Goal: Transaction & Acquisition: Download file/media

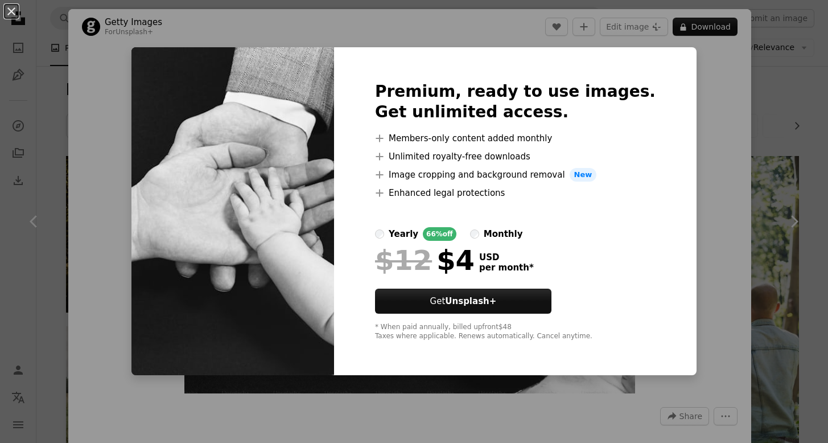
scroll to position [1002, 0]
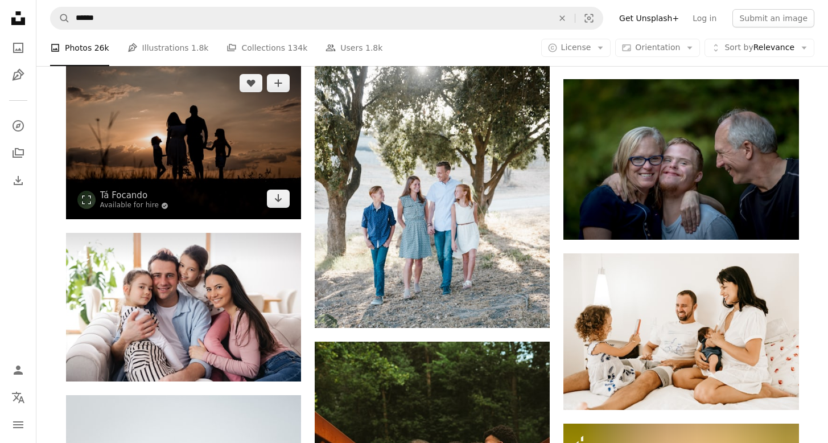
scroll to position [2617, 0]
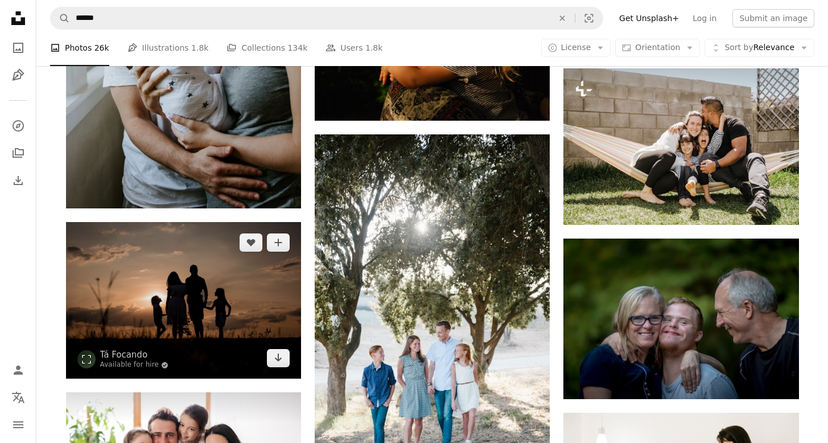
click at [212, 279] on img at bounding box center [183, 300] width 235 height 157
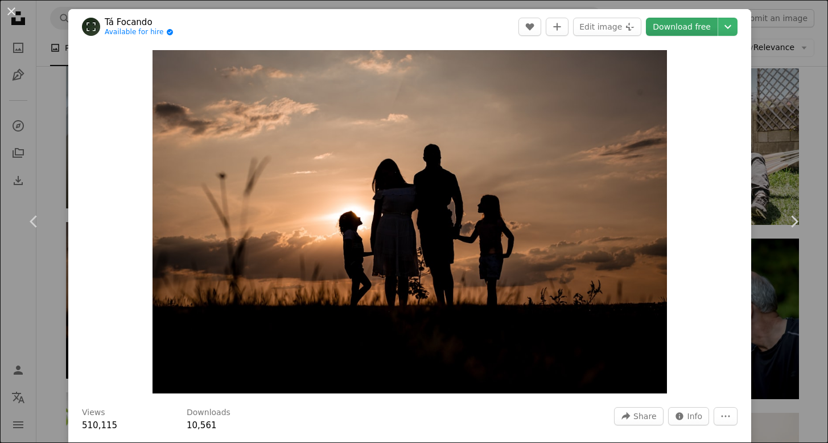
click at [684, 19] on link "Download free" at bounding box center [682, 27] width 72 height 18
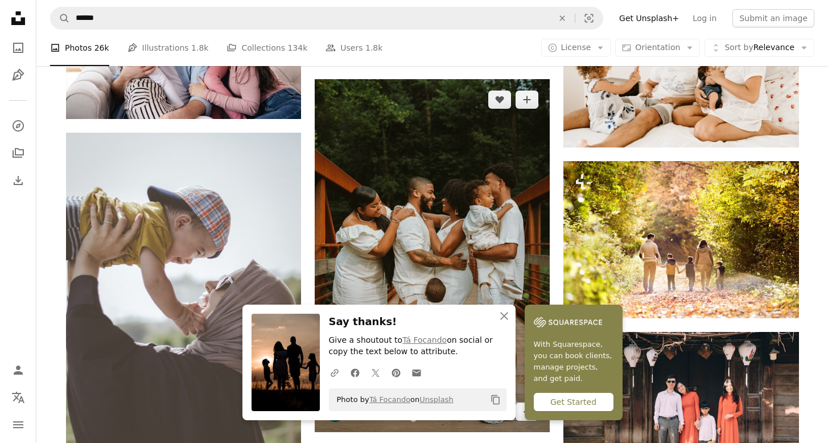
scroll to position [3060, 0]
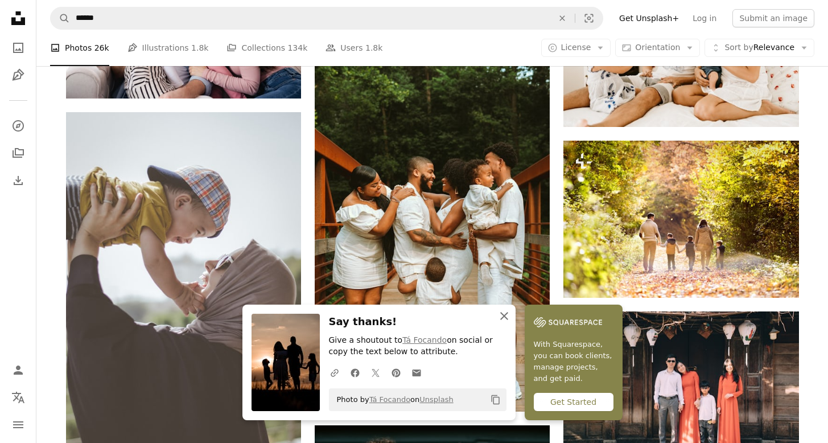
click at [502, 315] on icon "button" at bounding box center [504, 316] width 8 height 8
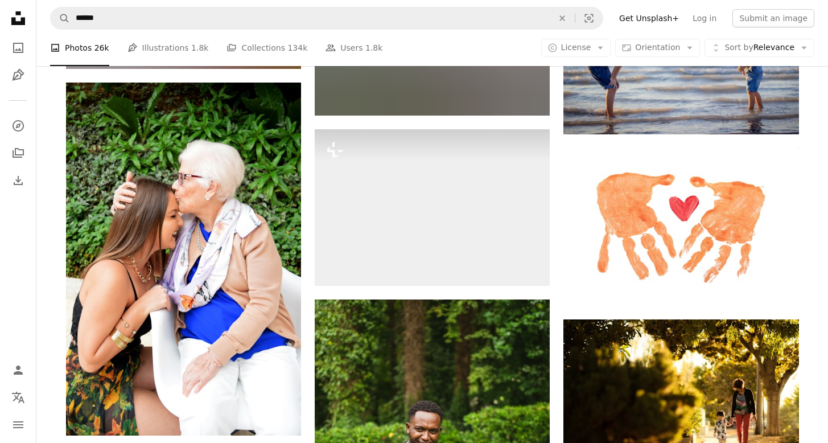
scroll to position [11115, 0]
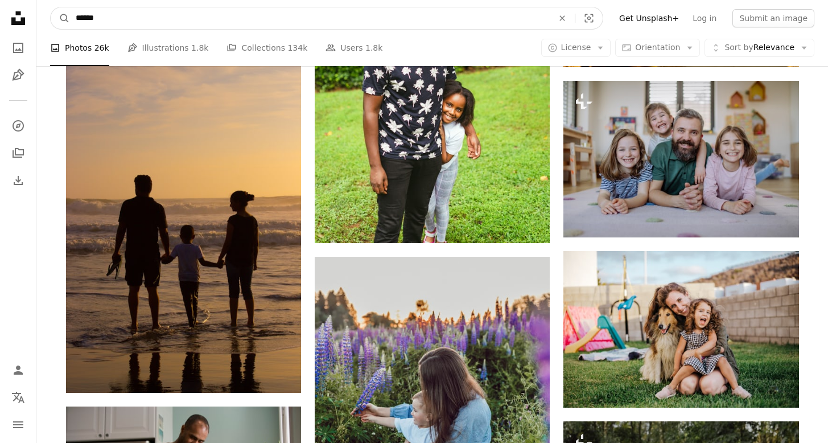
click at [388, 17] on input "******" at bounding box center [310, 18] width 480 height 22
type input "**********"
click at [60, 18] on button "A magnifying glass" at bounding box center [60, 18] width 19 height 22
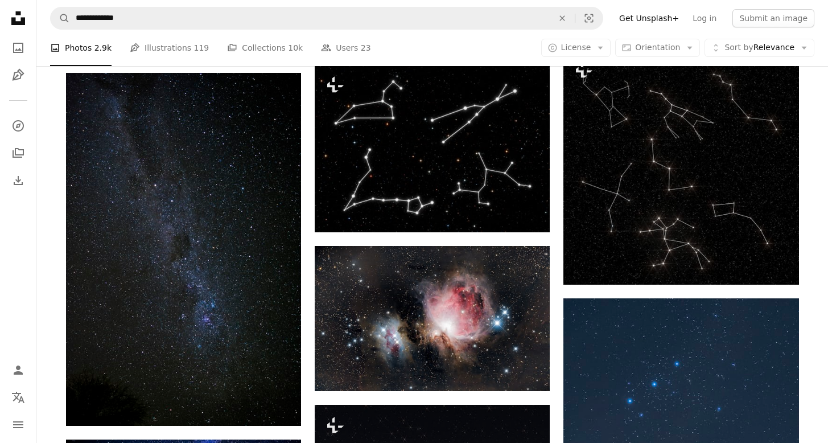
scroll to position [719, 0]
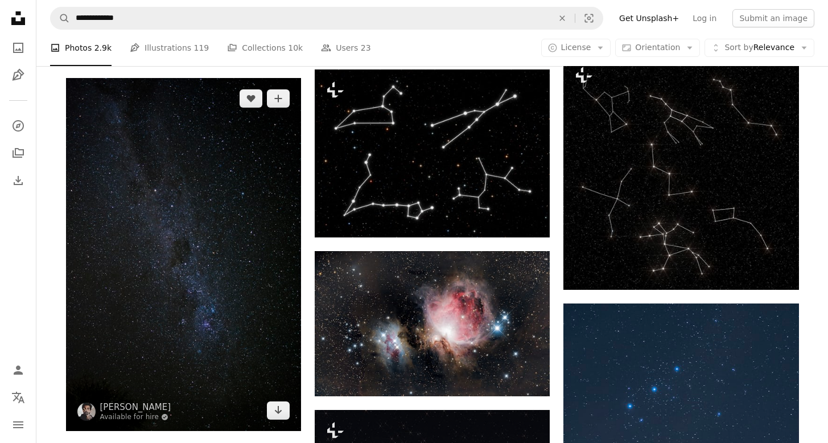
click at [265, 165] on img at bounding box center [183, 254] width 235 height 353
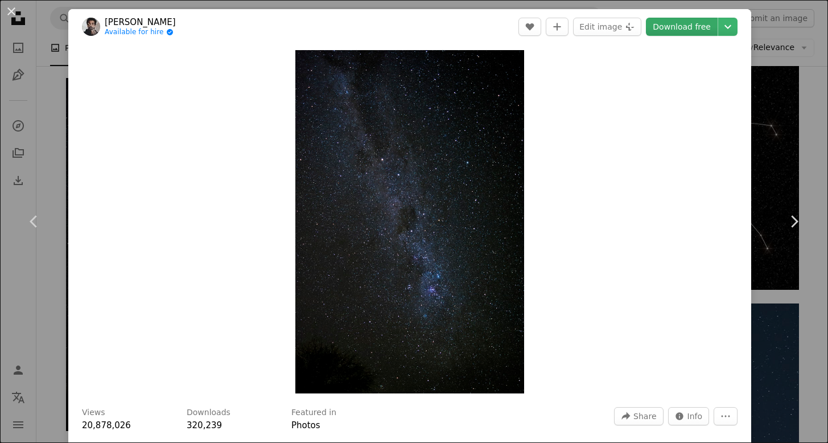
click at [701, 27] on link "Download free" at bounding box center [682, 27] width 72 height 18
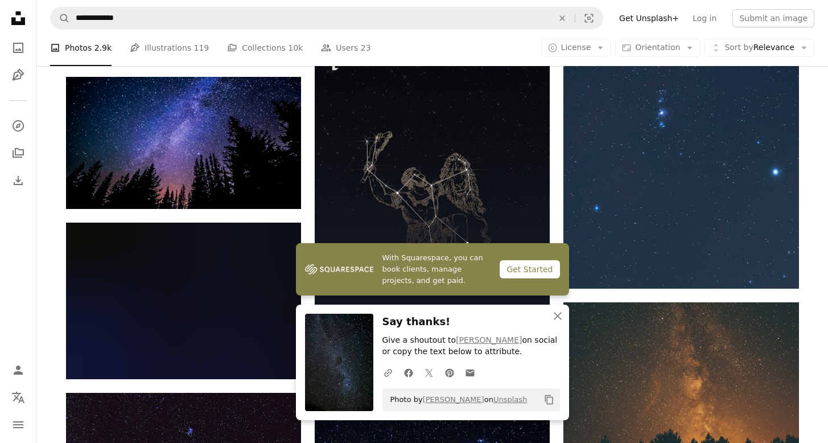
scroll to position [1369, 0]
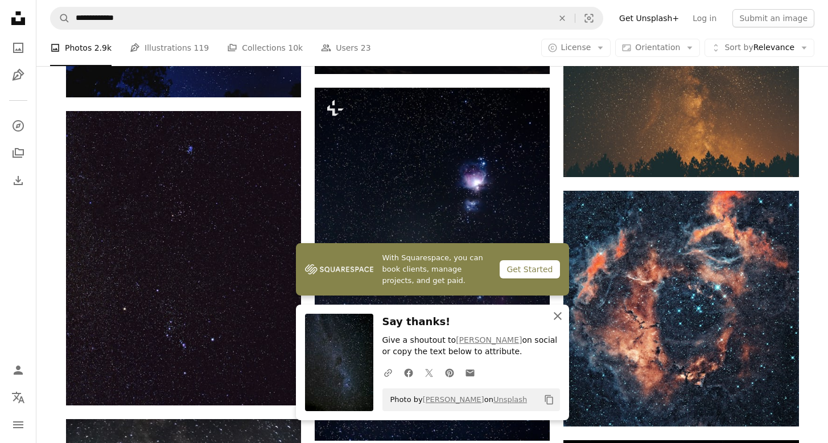
click at [561, 318] on icon "An X shape" at bounding box center [558, 316] width 14 height 14
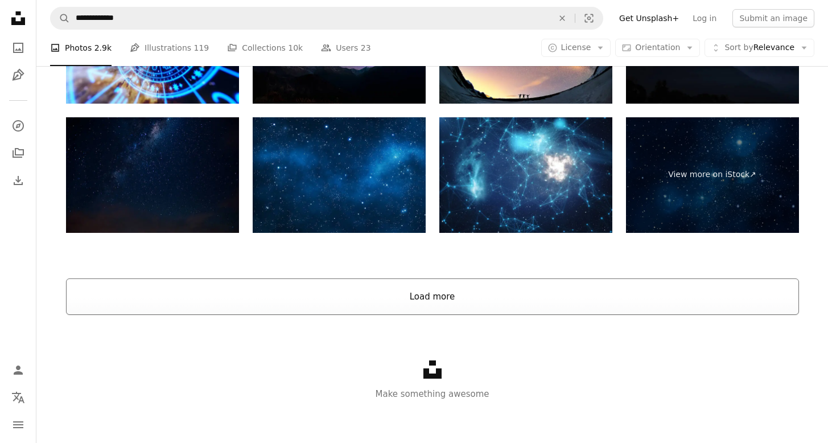
click at [533, 292] on button "Load more" at bounding box center [432, 296] width 733 height 36
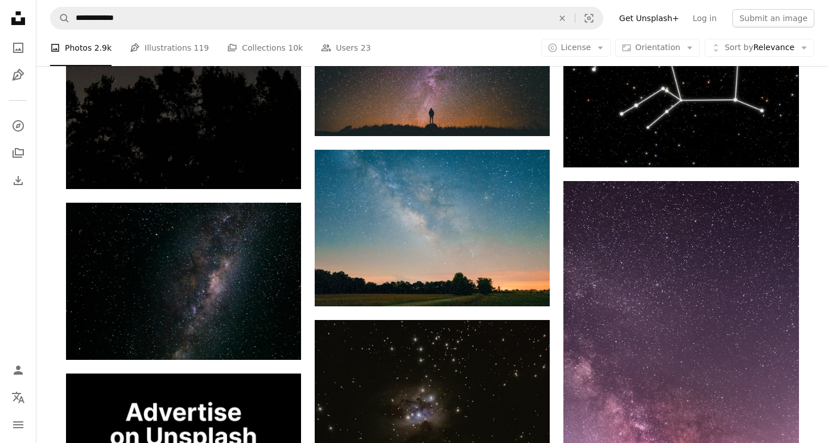
scroll to position [2505, 0]
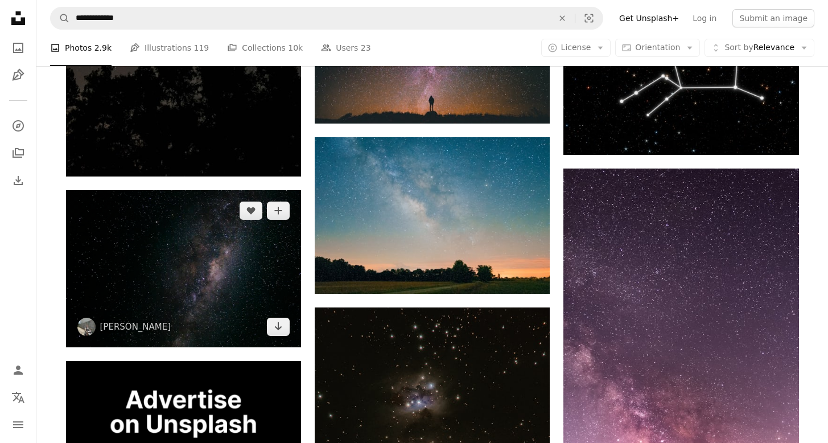
click at [255, 251] on img at bounding box center [183, 268] width 235 height 157
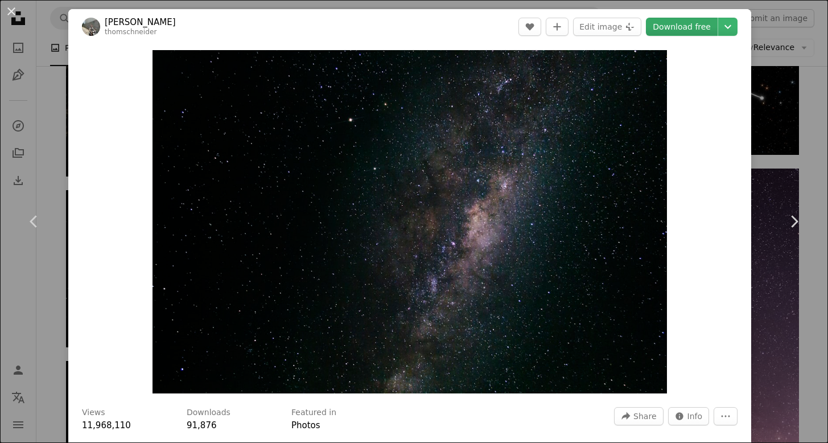
click at [686, 24] on link "Download free" at bounding box center [682, 27] width 72 height 18
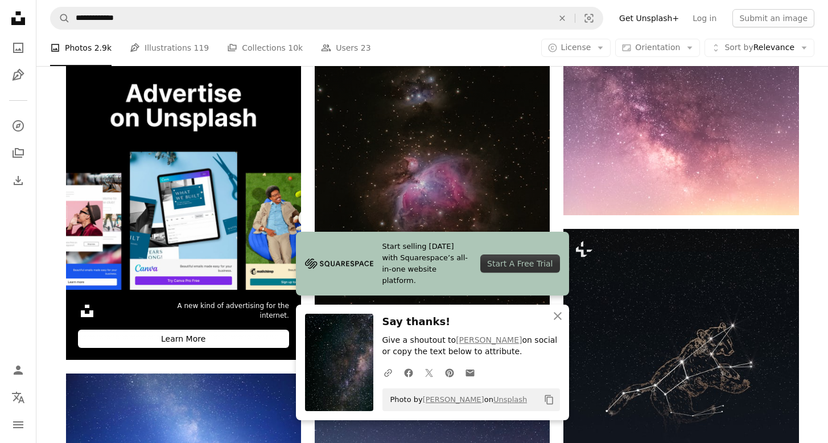
scroll to position [2878, 0]
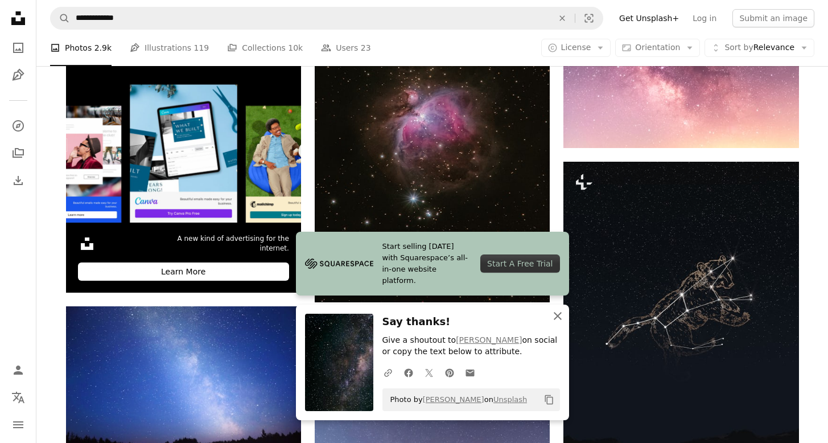
click at [557, 313] on icon "An X shape" at bounding box center [558, 316] width 14 height 14
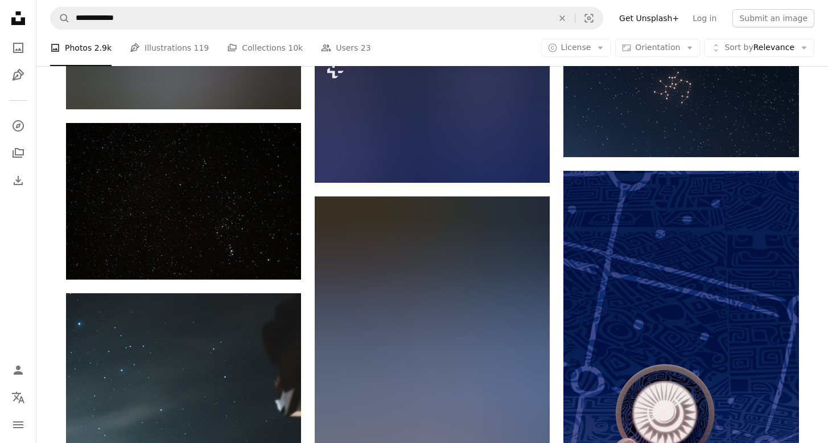
scroll to position [7710, 0]
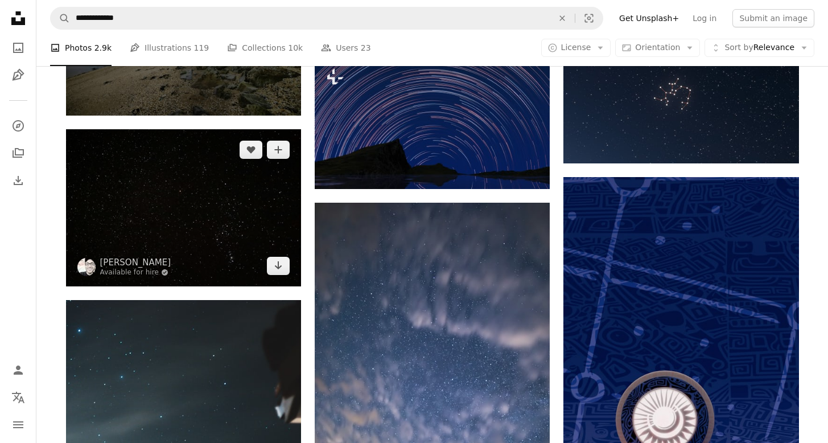
click at [220, 189] on img at bounding box center [183, 207] width 235 height 157
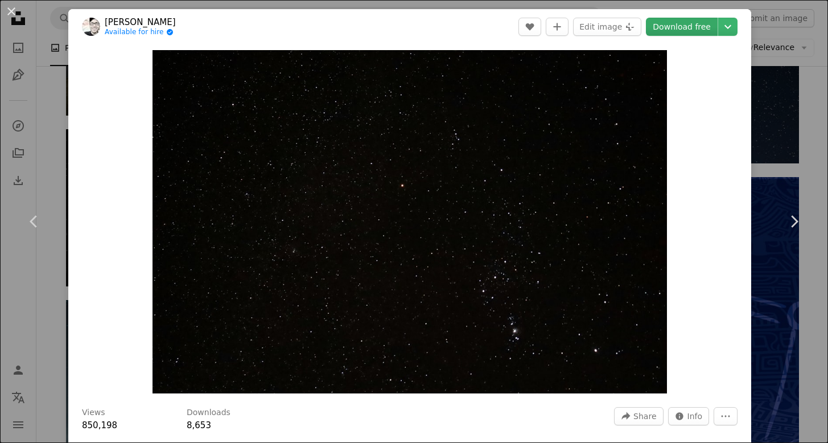
click at [683, 29] on link "Download free" at bounding box center [682, 27] width 72 height 18
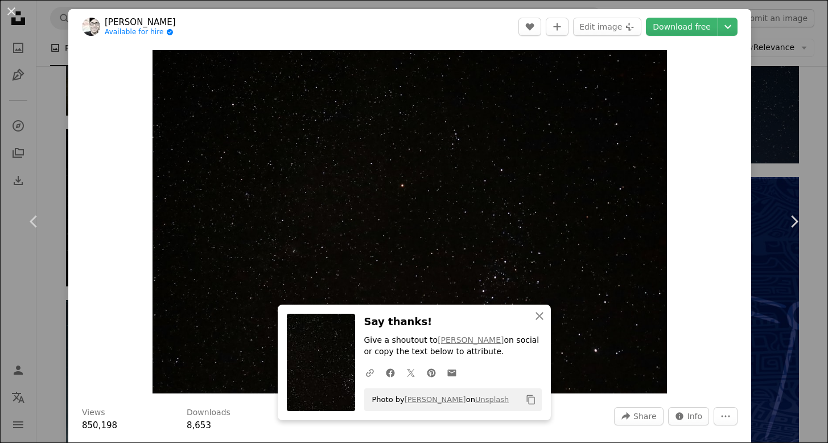
click at [785, 84] on div "An X shape Chevron left Chevron right An X shape Close Say thanks! Give a shout…" at bounding box center [414, 221] width 828 height 443
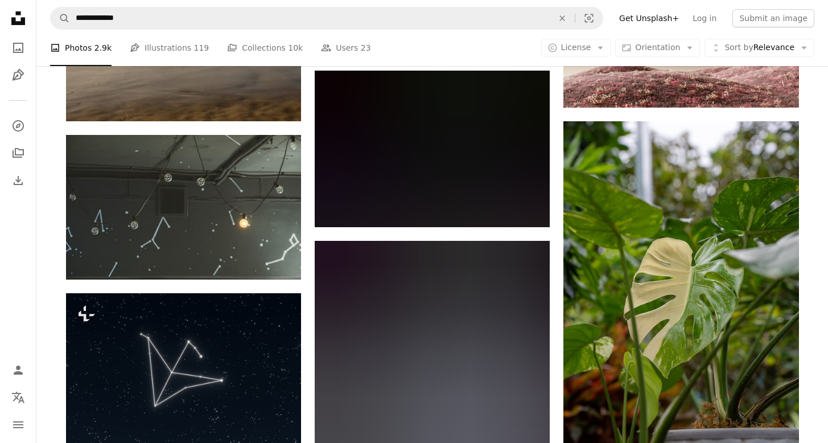
scroll to position [9112, 0]
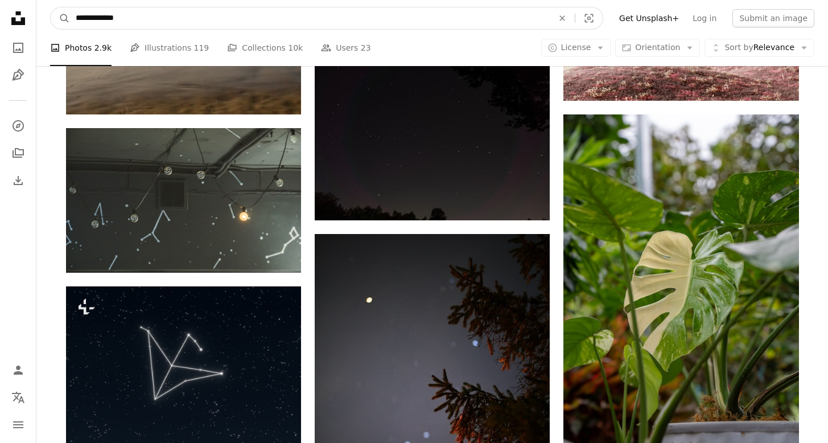
click at [94, 23] on input "**********" at bounding box center [310, 18] width 480 height 22
type input "**********"
click at [60, 18] on button "A magnifying glass" at bounding box center [60, 18] width 19 height 22
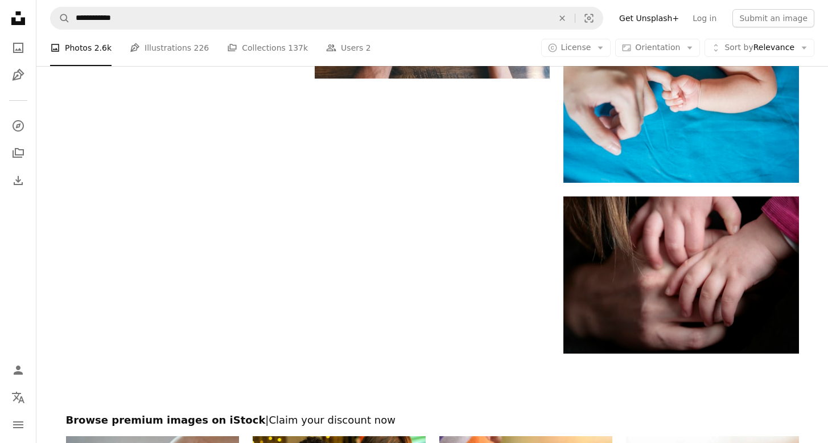
scroll to position [1643, 1]
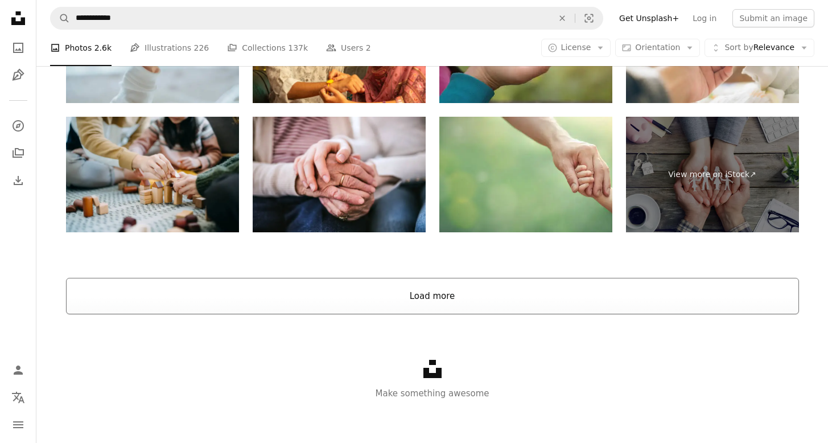
click at [281, 310] on button "Load more" at bounding box center [432, 296] width 733 height 36
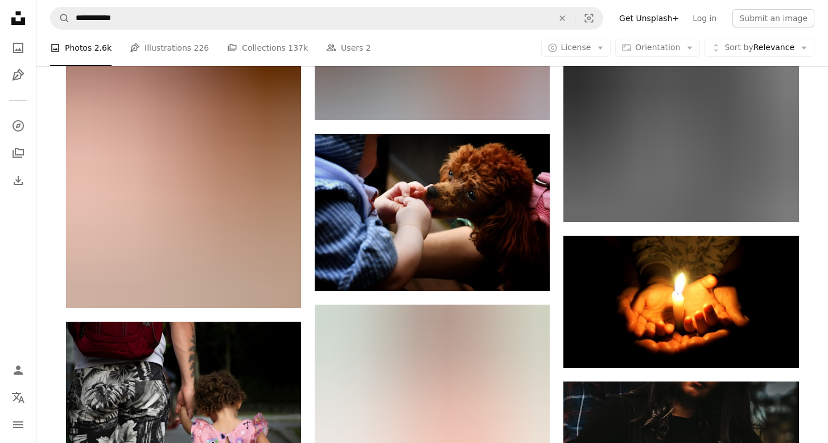
scroll to position [4975, 0]
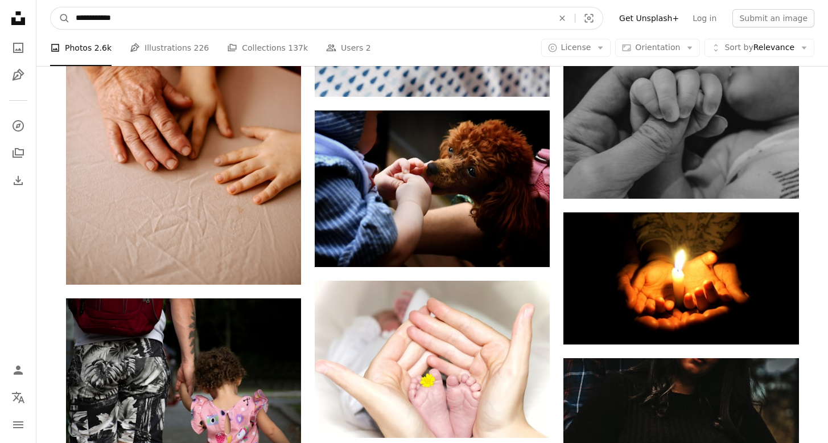
click at [343, 18] on input "**********" at bounding box center [310, 18] width 480 height 22
type input "**********"
click at [60, 18] on button "A magnifying glass" at bounding box center [60, 18] width 19 height 22
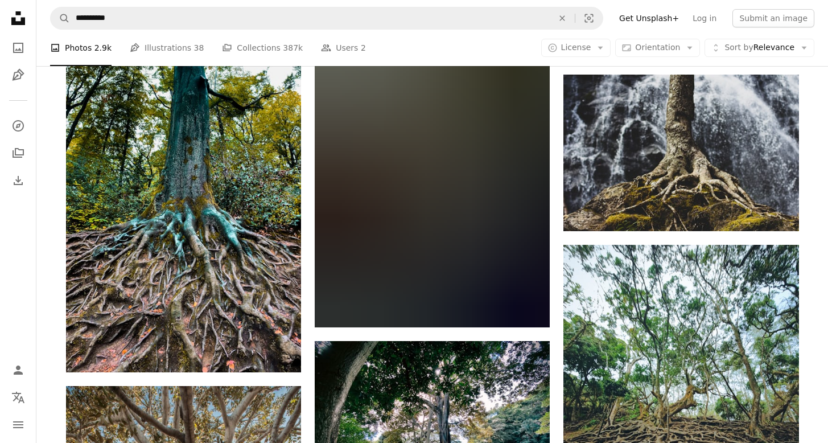
scroll to position [867, 0]
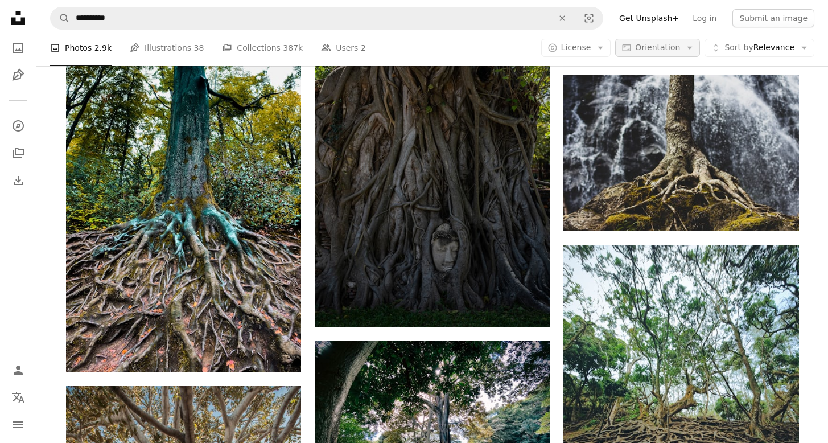
click at [687, 43] on button "Aspect ratio Orientation Arrow down" at bounding box center [657, 48] width 85 height 18
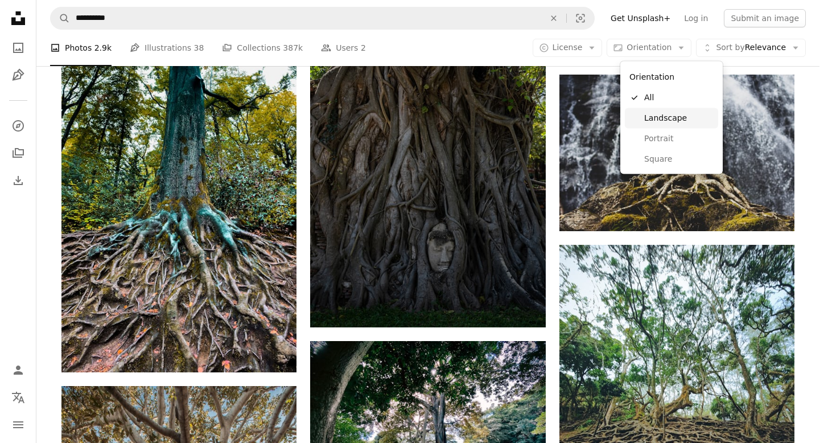
click at [673, 116] on span "Landscape" at bounding box center [679, 117] width 69 height 11
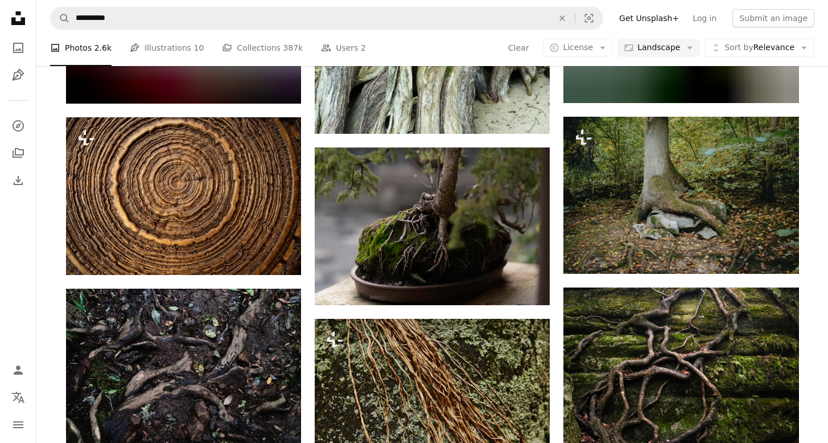
scroll to position [890, 0]
